Goal: Task Accomplishment & Management: Manage account settings

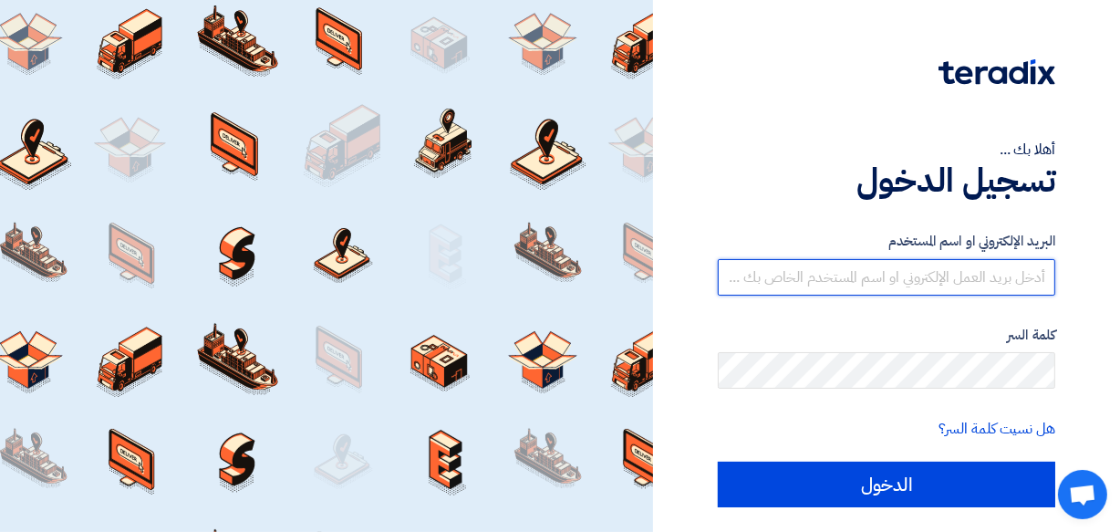
click at [959, 290] on input "text" at bounding box center [887, 277] width 338 height 36
type input "[DOMAIN_NAME][EMAIL_ADDRESS][DOMAIN_NAME]"
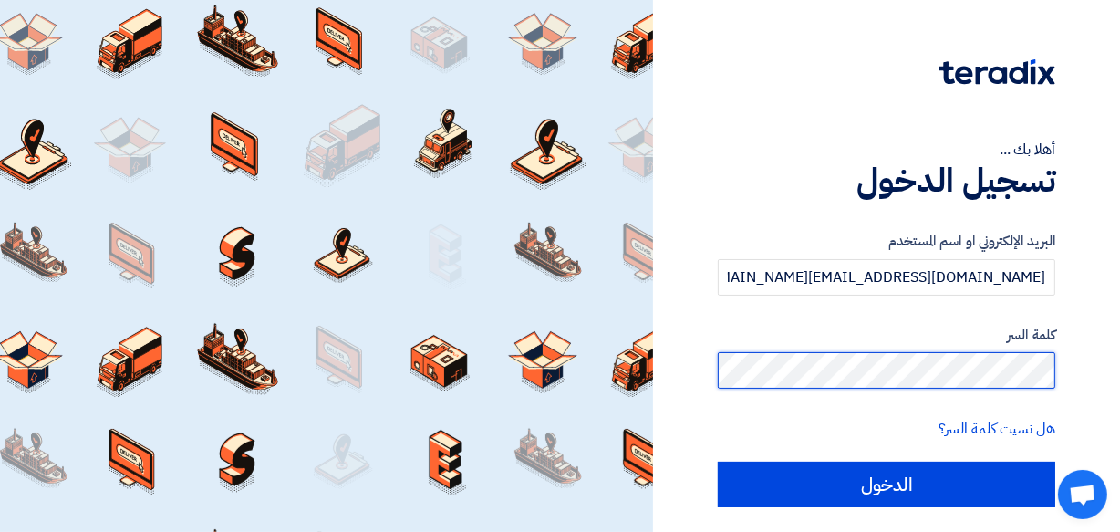
click at [718, 462] on input "الدخول" at bounding box center [887, 485] width 338 height 46
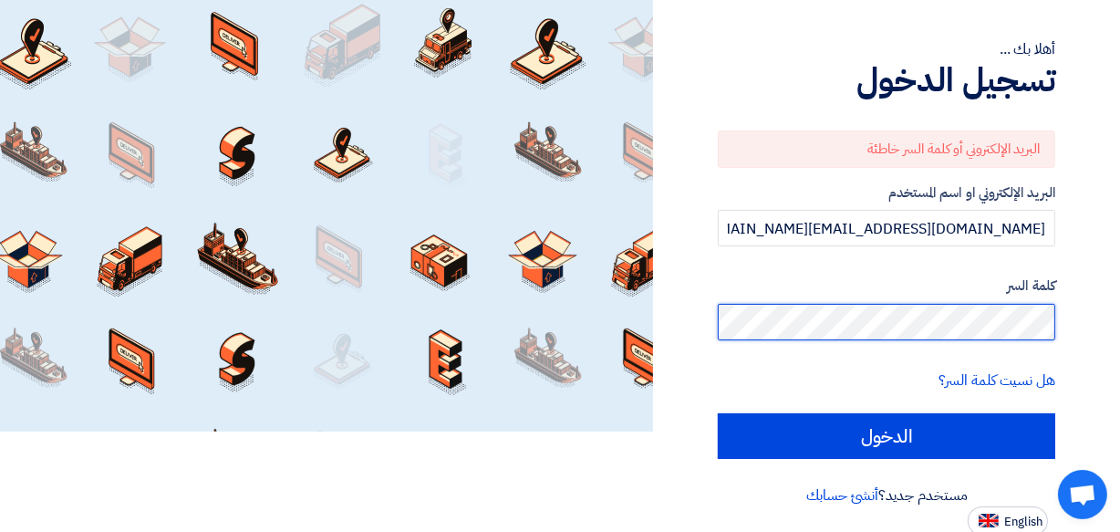
scroll to position [103, 0]
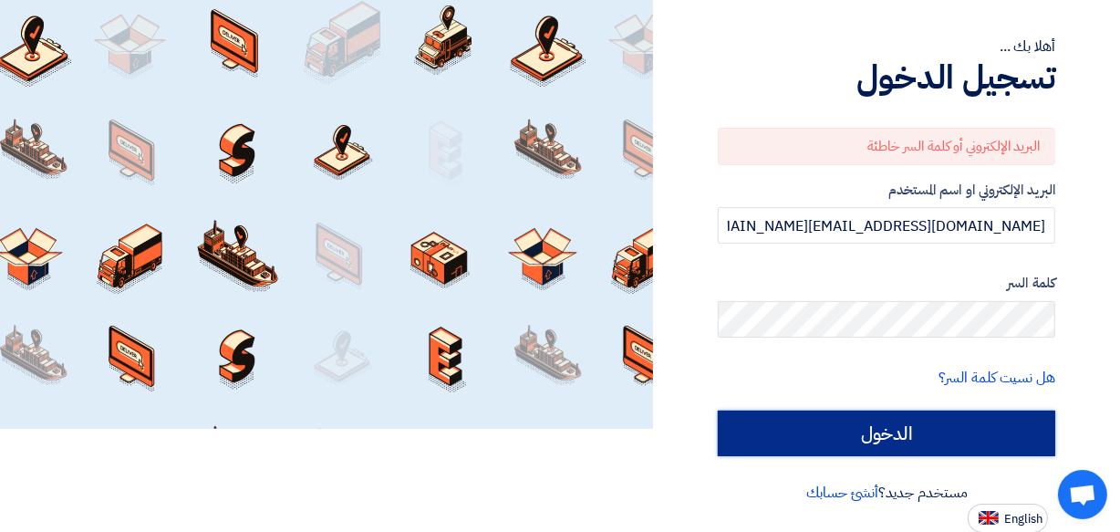
click at [881, 436] on input "الدخول" at bounding box center [887, 434] width 338 height 46
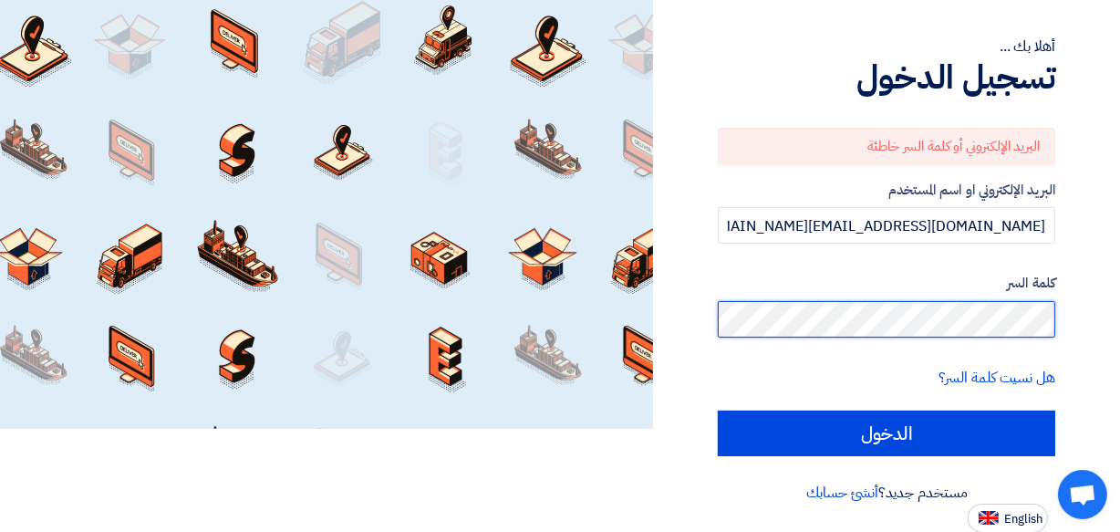
click at [1056, 322] on div "أهلا بك ... تسجيل الدخول البريد الإلكتروني أو كلمة السر خاطئة البريد الإلكتروني…" at bounding box center [887, 215] width 440 height 636
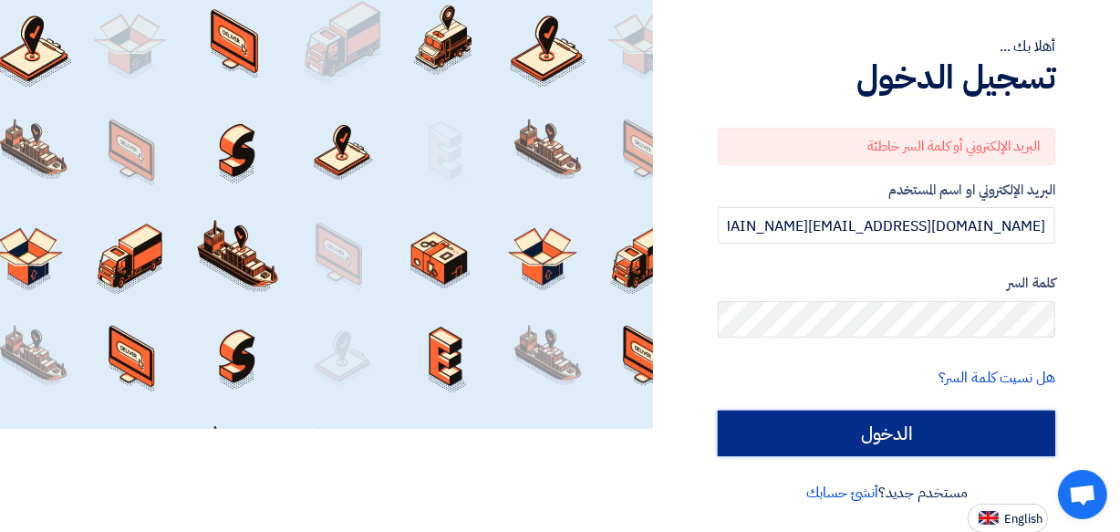
click at [866, 418] on input "الدخول" at bounding box center [887, 434] width 338 height 46
click at [884, 431] on input "الدخول" at bounding box center [887, 434] width 338 height 46
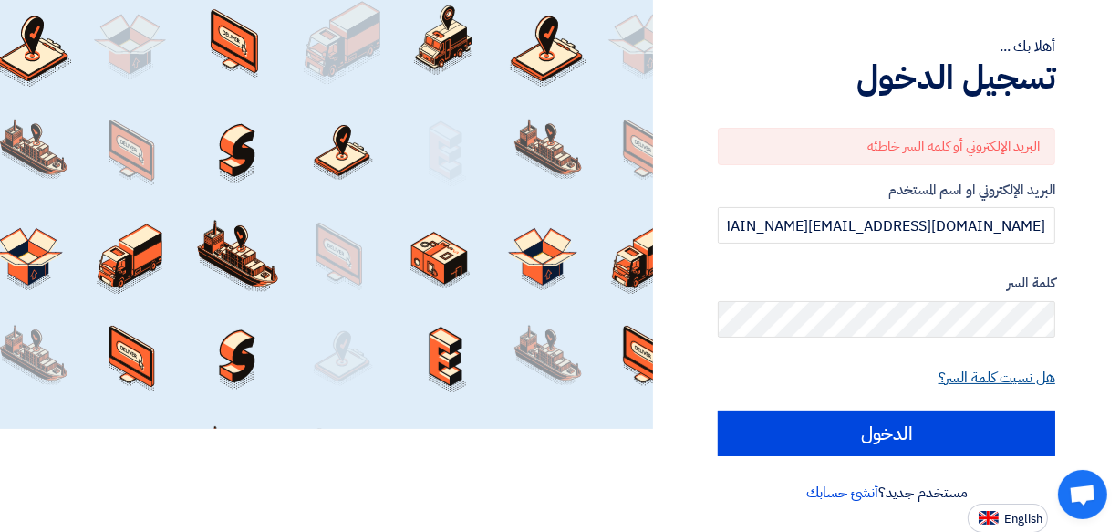
click at [993, 382] on link "هل نسيت كلمة السر؟" at bounding box center [997, 378] width 117 height 22
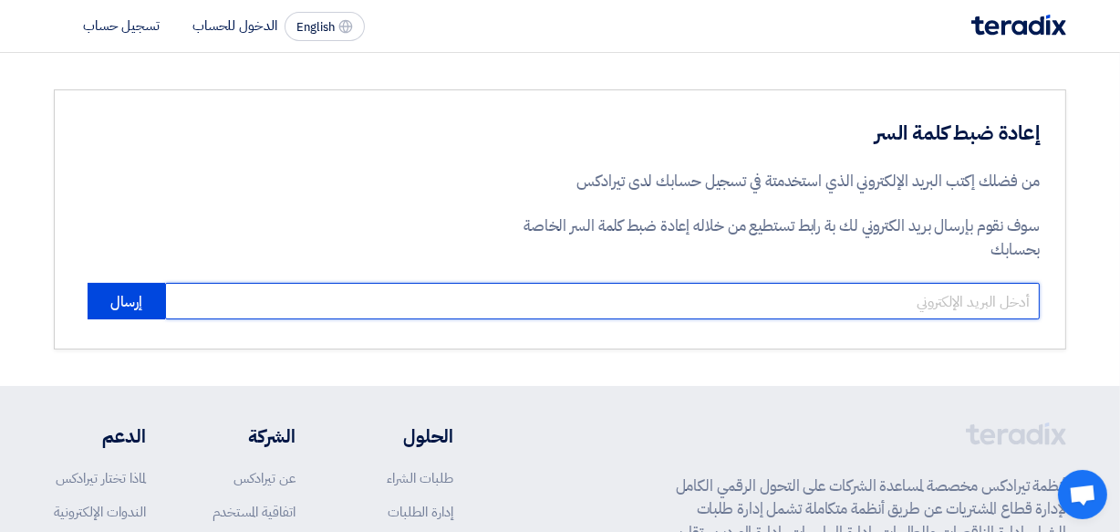
click at [916, 301] on input "email" at bounding box center [602, 301] width 875 height 36
type input "[DOMAIN_NAME][EMAIL_ADDRESS][DOMAIN_NAME]"
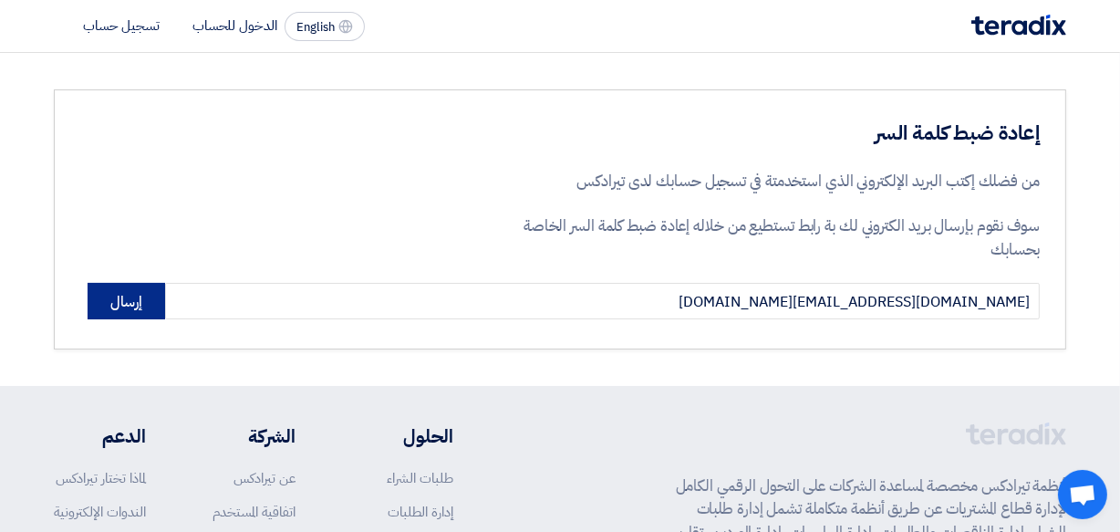
click at [133, 310] on button "إرسال" at bounding box center [127, 301] width 78 height 36
click at [127, 312] on button "إرسال" at bounding box center [127, 301] width 78 height 36
click at [126, 304] on button "إرسال" at bounding box center [127, 301] width 78 height 36
click at [142, 304] on button "إرسال" at bounding box center [127, 301] width 78 height 36
